Goal: Task Accomplishment & Management: Use online tool/utility

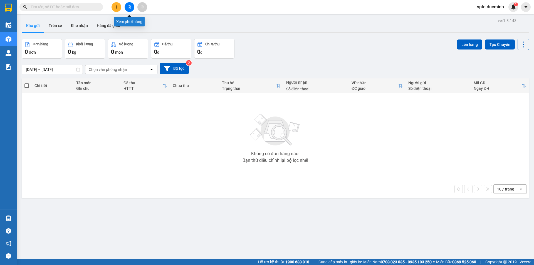
click at [127, 6] on button at bounding box center [130, 7] width 10 height 10
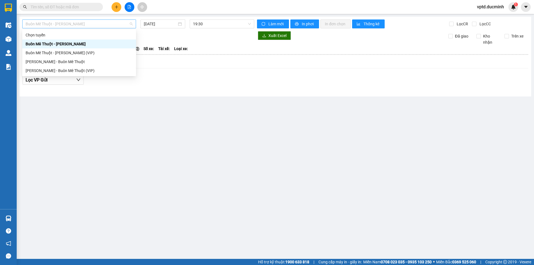
click at [95, 25] on span "Buôn Mê Thuột - [PERSON_NAME]" at bounding box center [79, 24] width 107 height 8
click at [78, 51] on div "Buôn Mê Thuột - [PERSON_NAME] (VIP)" at bounding box center [79, 53] width 107 height 6
type input "[DATE]"
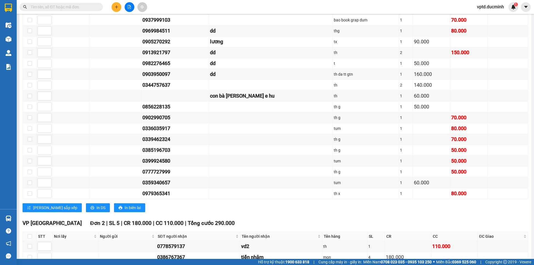
scroll to position [756, 0]
